Goal: Information Seeking & Learning: Find specific fact

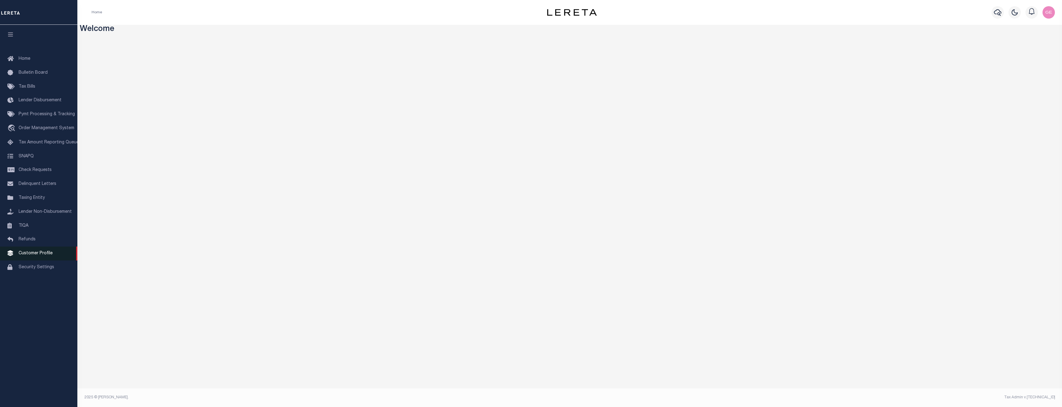
click at [54, 253] on link "Customer Profile" at bounding box center [38, 253] width 77 height 14
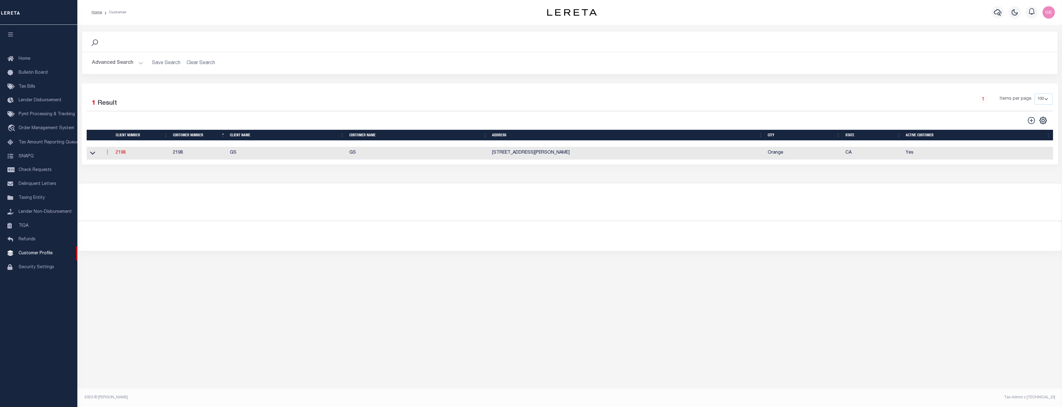
click at [141, 66] on button "Advanced Search" at bounding box center [117, 63] width 51 height 12
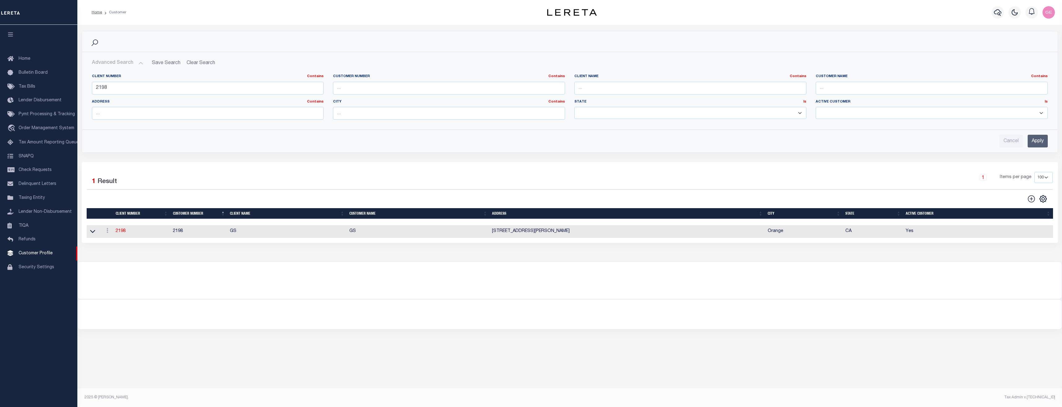
click at [199, 64] on h2 "Advanced Search Save Search Clear Search CustomerSearchGridWrapper_dynamictable…" at bounding box center [570, 63] width 966 height 12
click at [202, 61] on h2 "Advanced Search Save Search Clear Search CustomerSearchGridWrapper_dynamictable…" at bounding box center [570, 63] width 966 height 12
click at [1007, 141] on input "Cancel" at bounding box center [1011, 141] width 23 height 13
checkbox input "true"
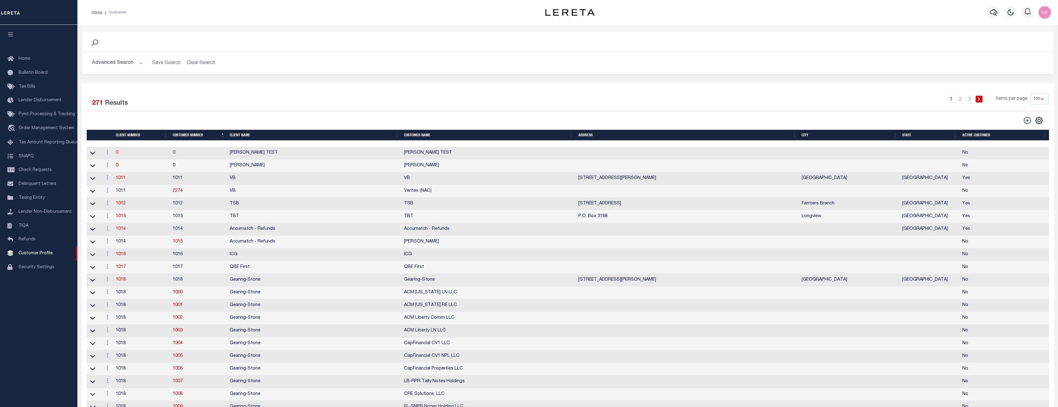
click at [203, 66] on h2 "Advanced Search Save Search Clear Search" at bounding box center [567, 63] width 961 height 12
click at [205, 63] on h2 "Advanced Search Save Search Clear Search" at bounding box center [567, 63] width 961 height 12
click at [143, 62] on h2 "Advanced Search Save Search Clear Search" at bounding box center [567, 63] width 961 height 12
click at [139, 63] on button "Advanced Search" at bounding box center [117, 63] width 51 height 12
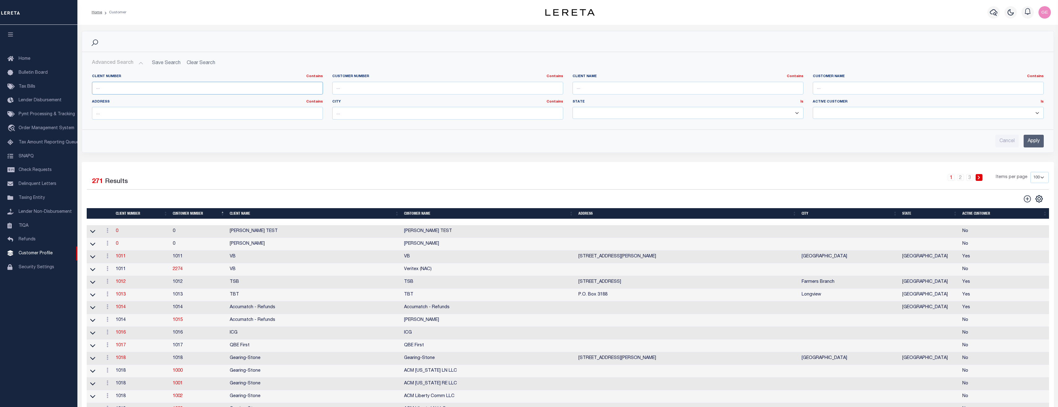
click at [281, 85] on input "text" at bounding box center [207, 88] width 231 height 13
type input "2198"
click at [1023, 141] on input "Apply" at bounding box center [1033, 141] width 20 height 13
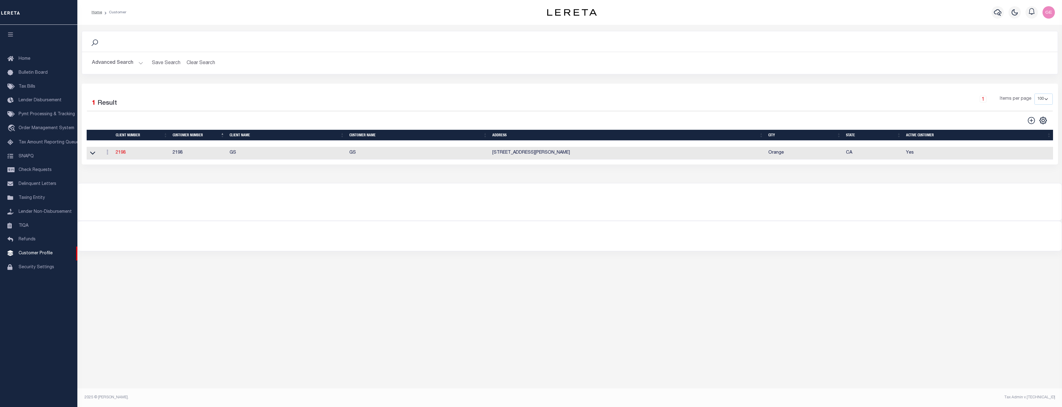
click at [138, 58] on button "Advanced Search" at bounding box center [117, 63] width 51 height 12
